Goal: Information Seeking & Learning: Learn about a topic

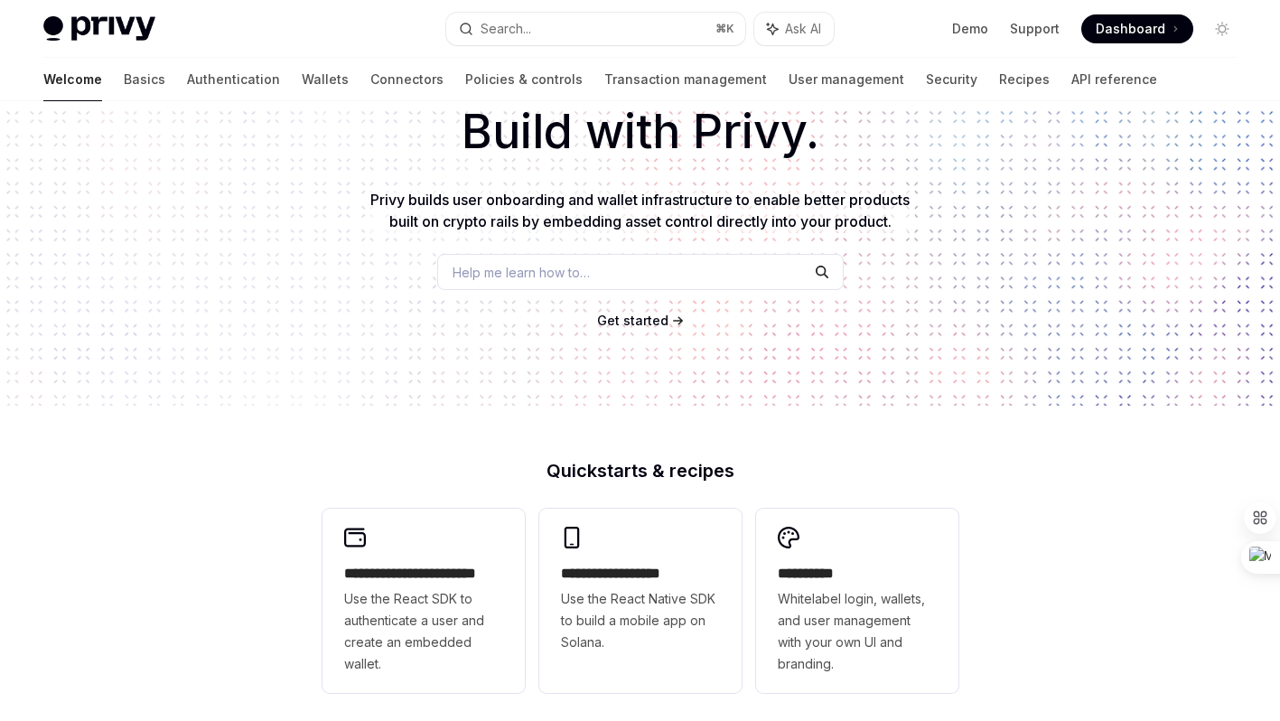
scroll to position [247, 0]
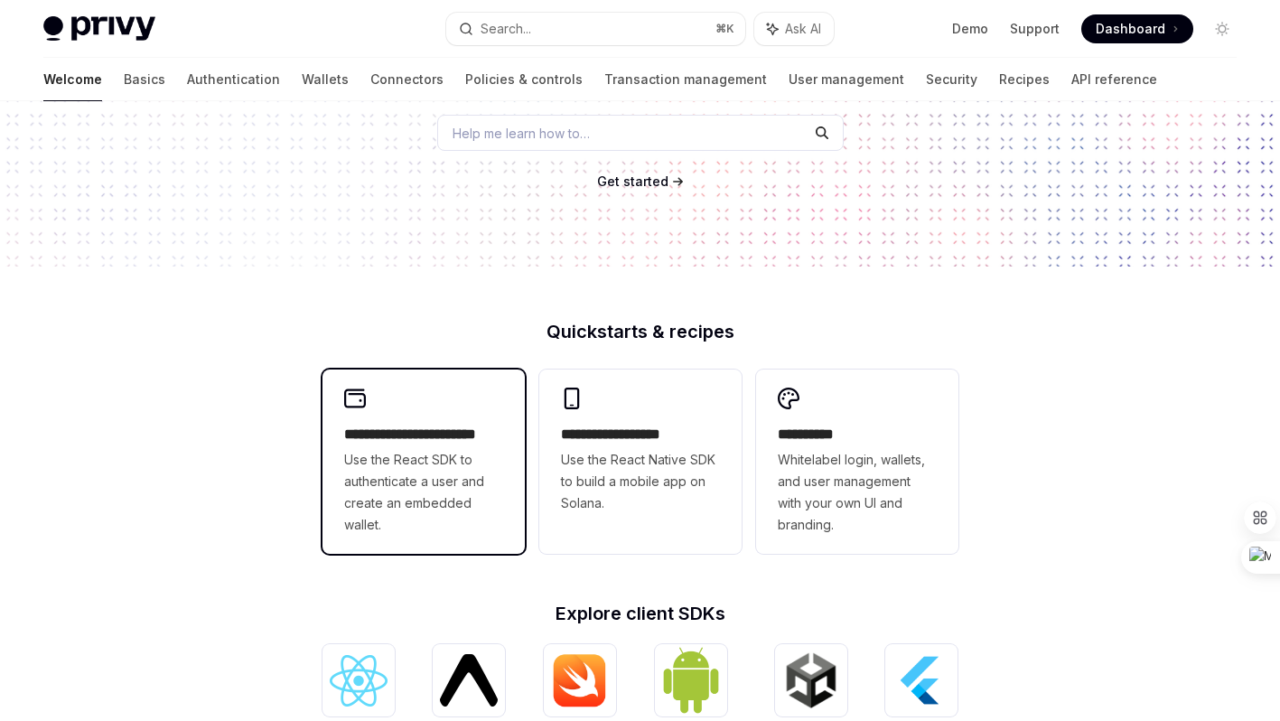
click at [446, 455] on span "Use the React SDK to authenticate a user and create an embedded wallet." at bounding box center [423, 492] width 159 height 87
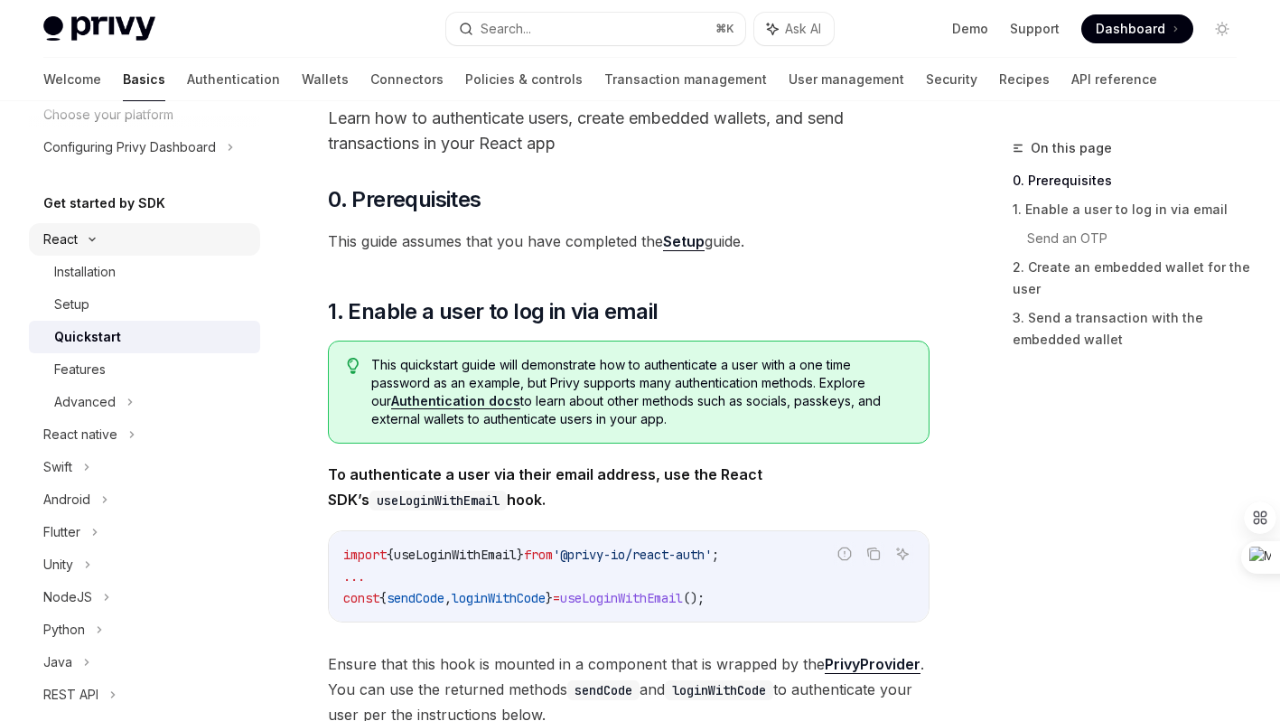
scroll to position [133, 0]
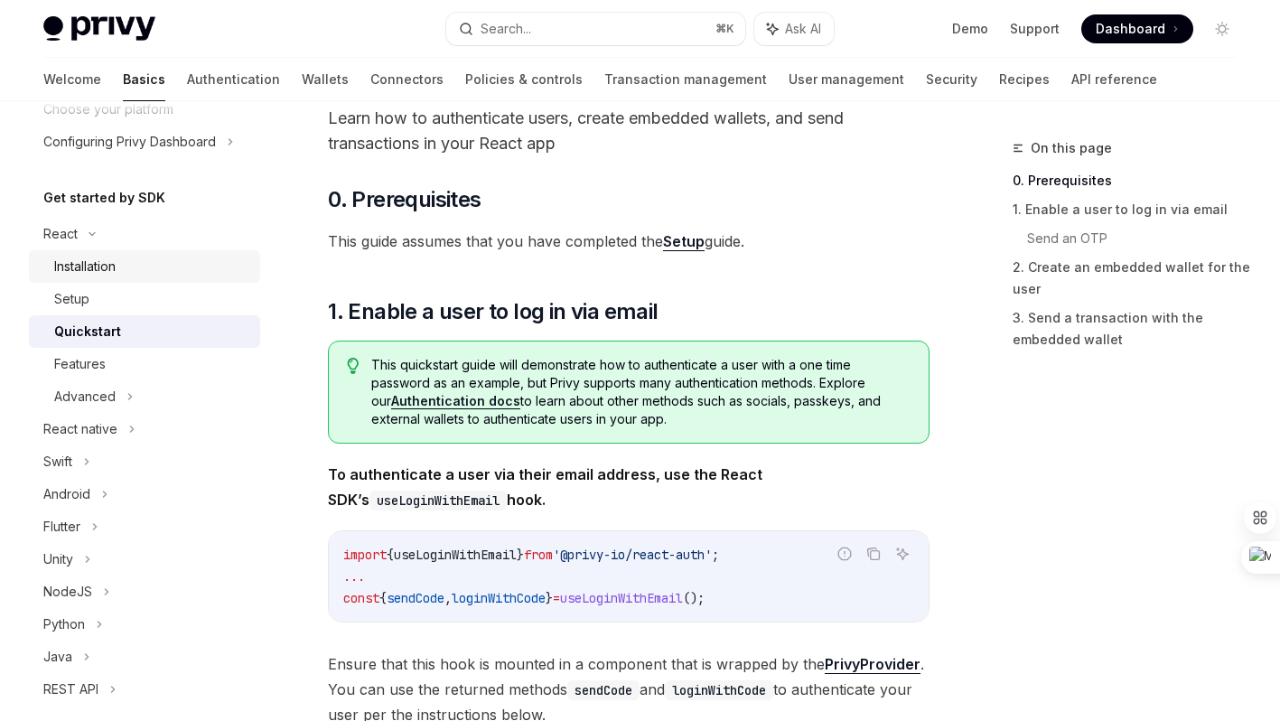
click at [120, 274] on div "Installation" at bounding box center [151, 267] width 195 height 22
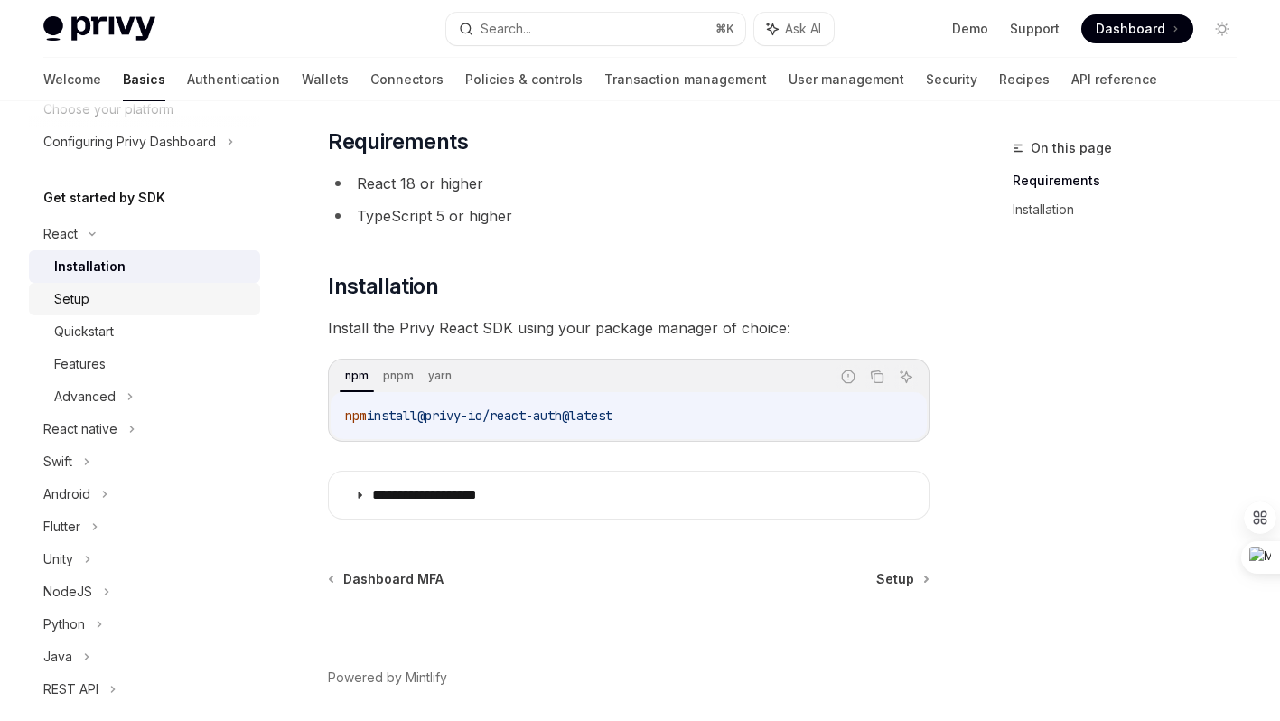
click at [117, 301] on div "Setup" at bounding box center [151, 299] width 195 height 22
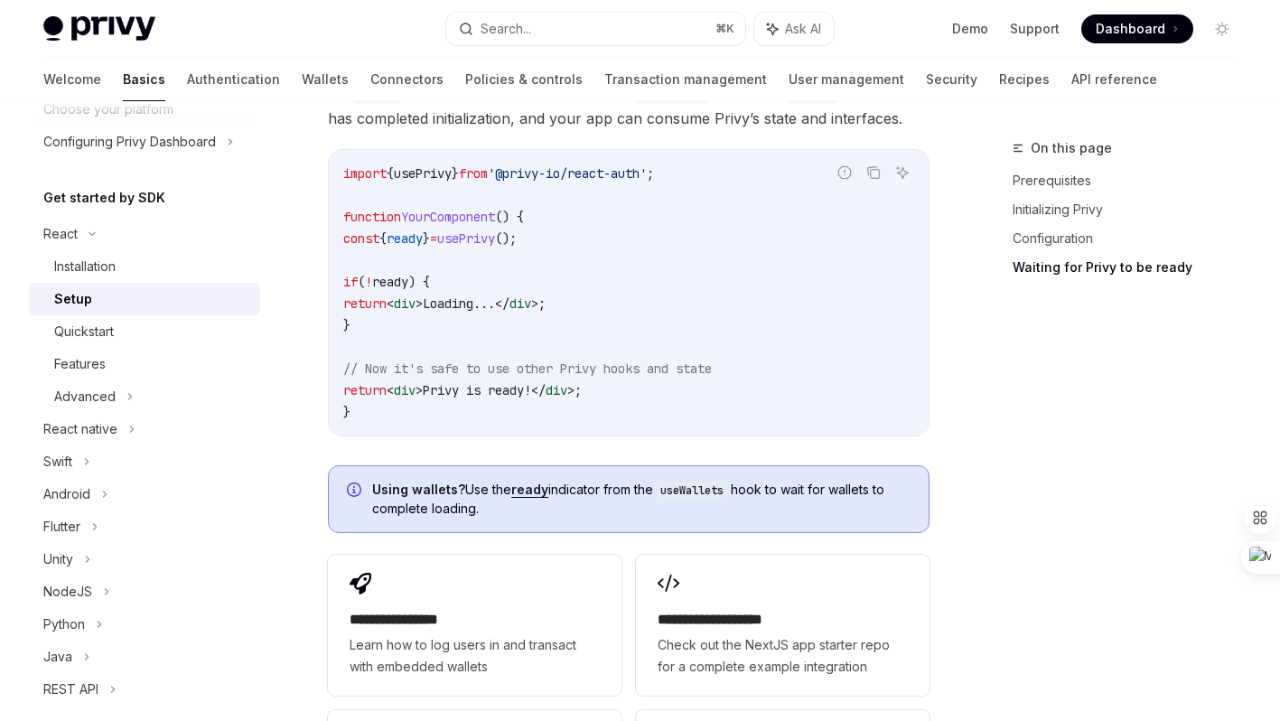
scroll to position [2039, 0]
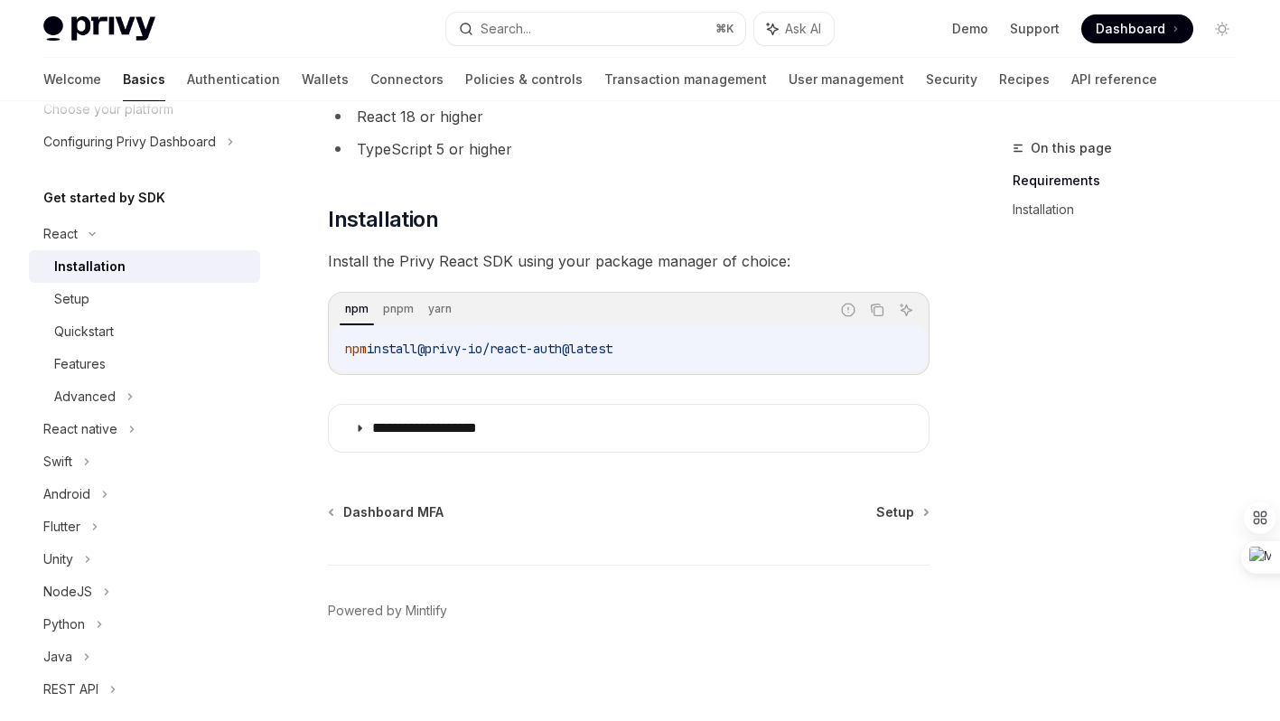
scroll to position [100, 0]
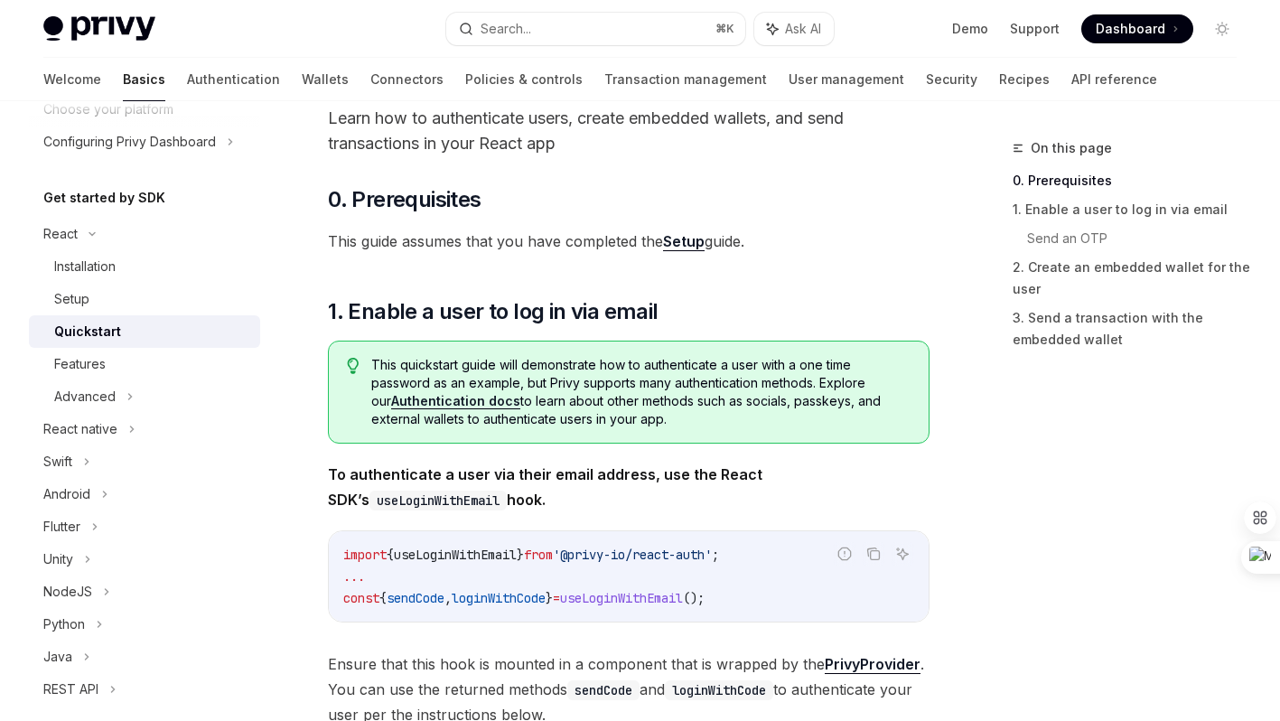
scroll to position [154, 0]
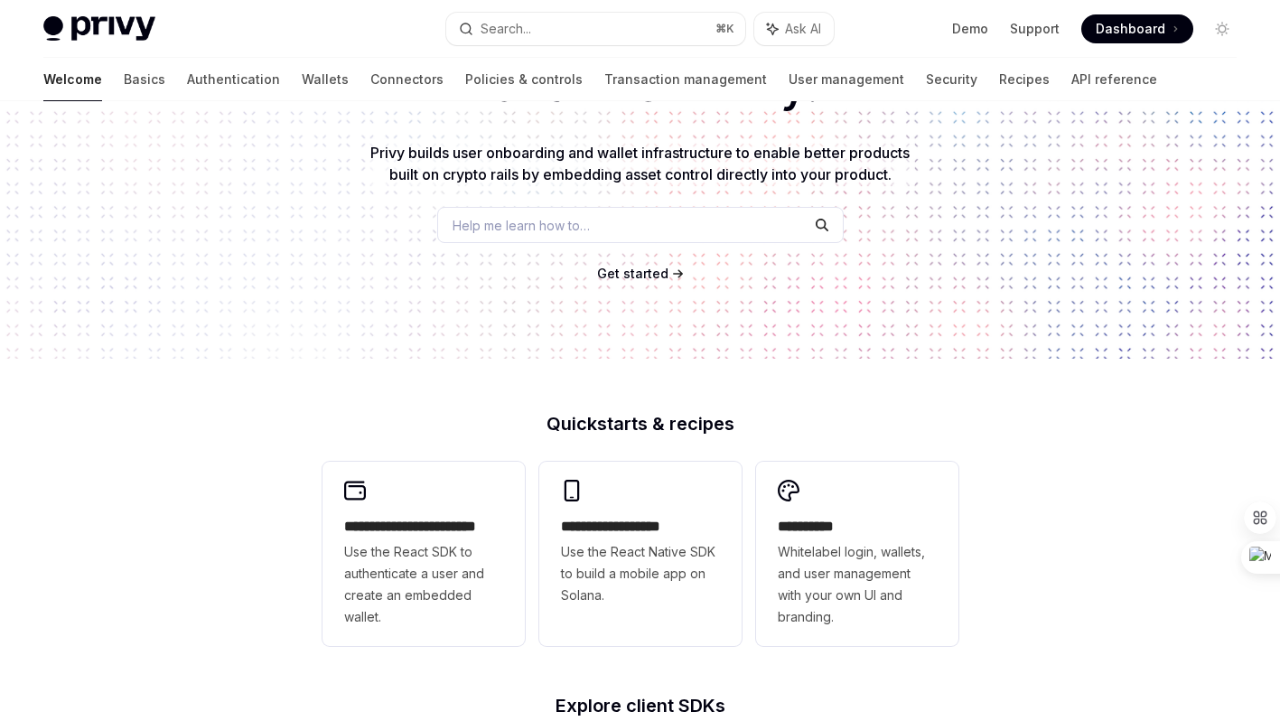
scroll to position [247, 0]
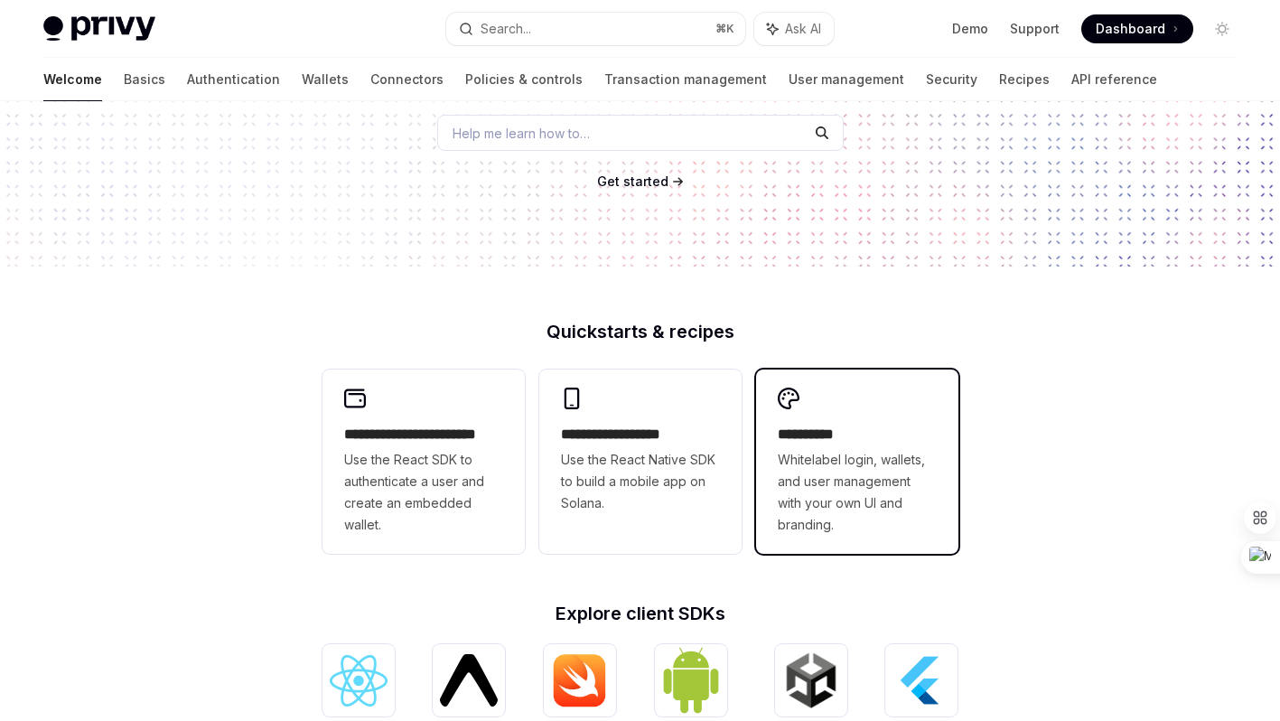
click at [844, 455] on span "Whitelabel login, wallets, and user management with your own UI and branding." at bounding box center [857, 492] width 159 height 87
type textarea "*"
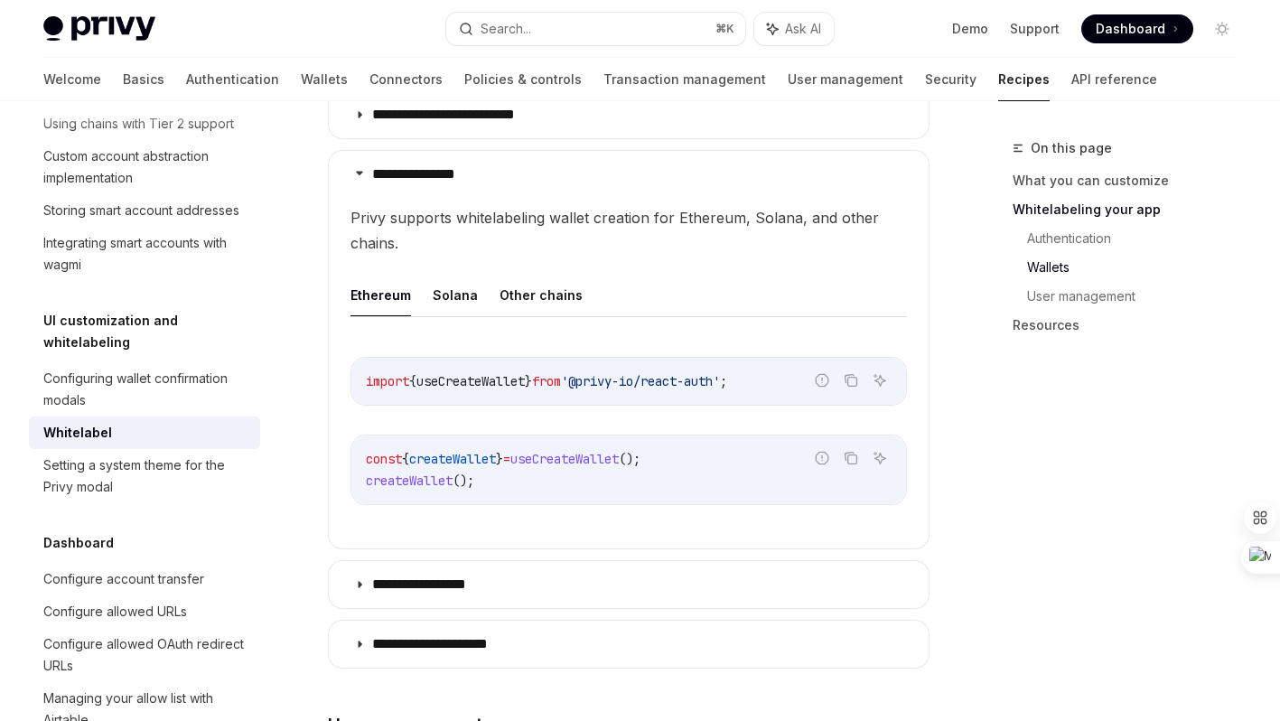
scroll to position [2578, 0]
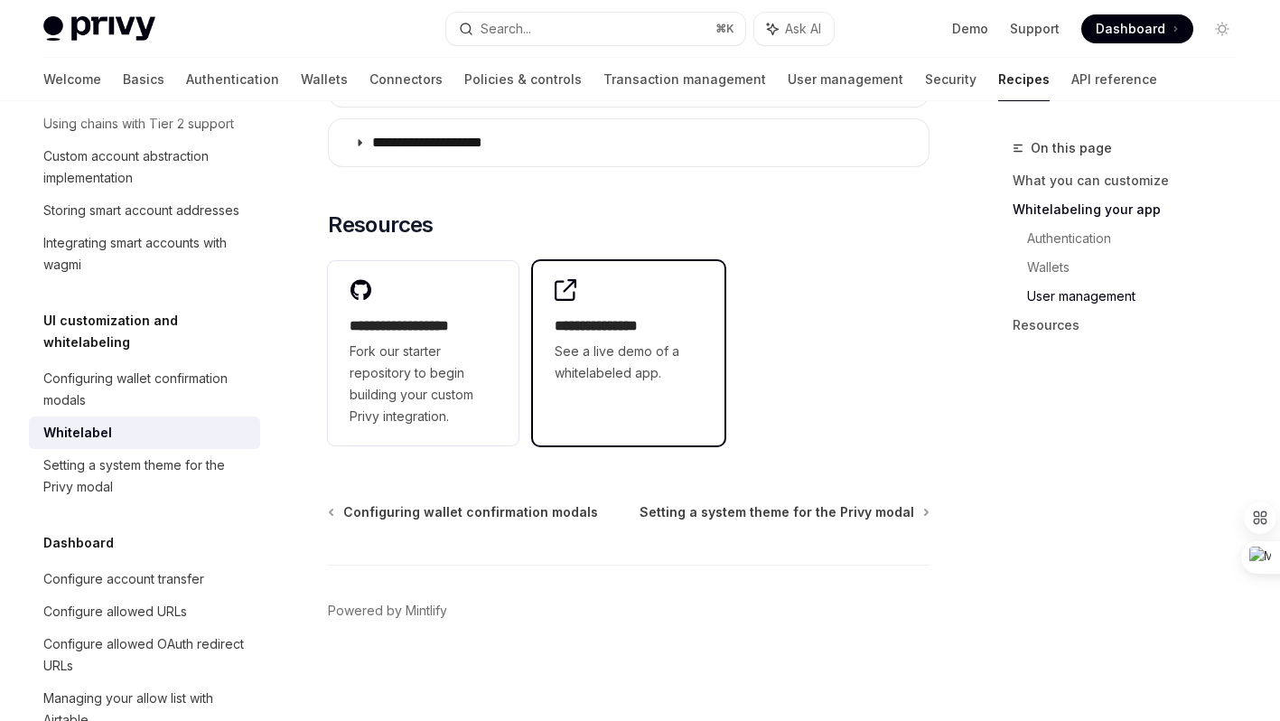
click at [627, 332] on h2 "**********" at bounding box center [628, 326] width 147 height 22
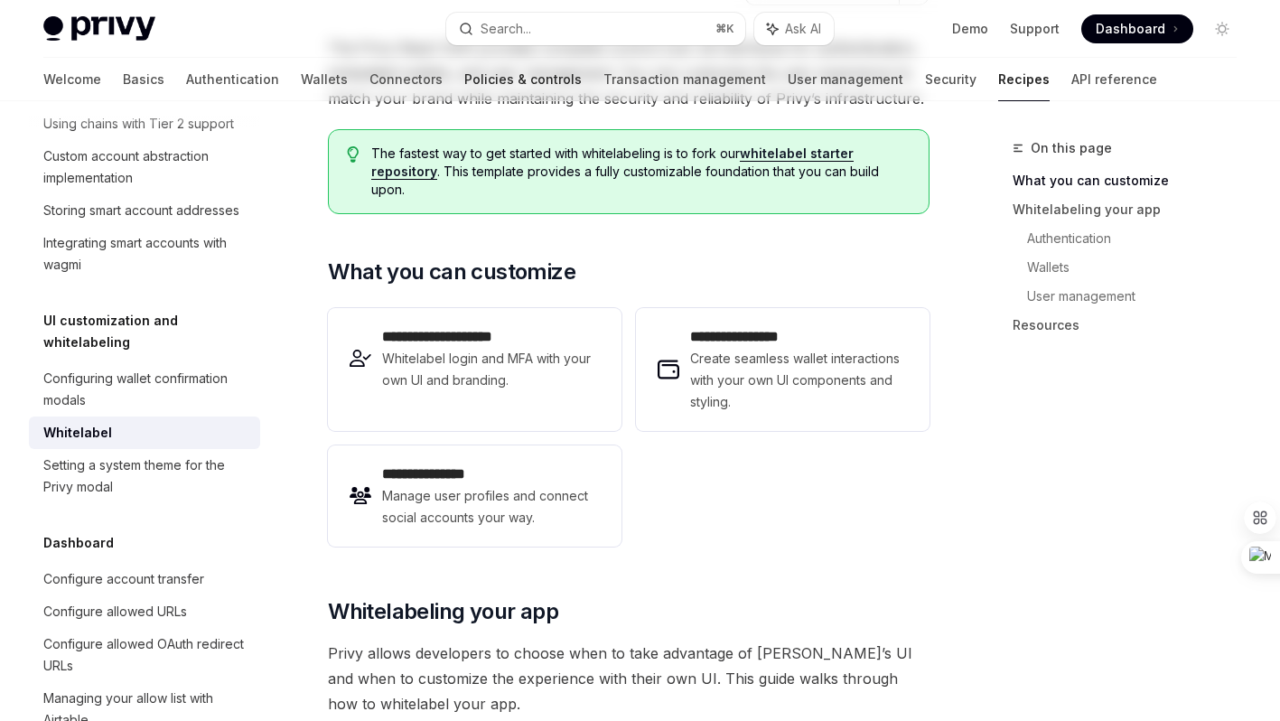
scroll to position [0, 0]
